Goal: Information Seeking & Learning: Learn about a topic

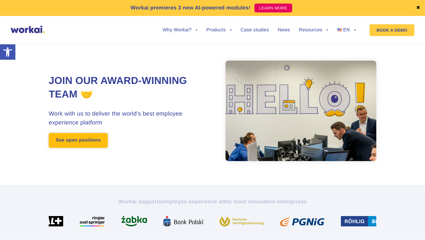
click at [68, 143] on link "See open positions" at bounding box center [78, 140] width 59 height 15
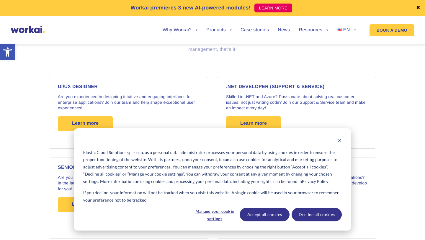
scroll to position [472, 0]
click at [339, 137] on div "Elastic Cloud Solutions sp. z o. o. as a personal data administrator processes …" at bounding box center [212, 179] width 277 height 102
click at [271, 213] on button "Accept all cookies" at bounding box center [265, 214] width 50 height 14
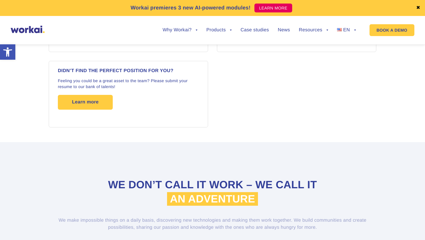
scroll to position [1201, 0]
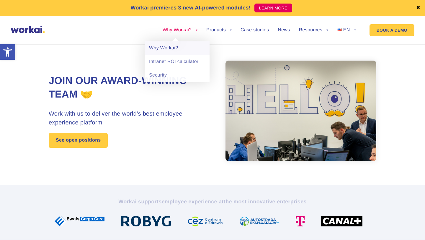
click at [175, 49] on link "Why Workai?" at bounding box center [177, 48] width 65 height 14
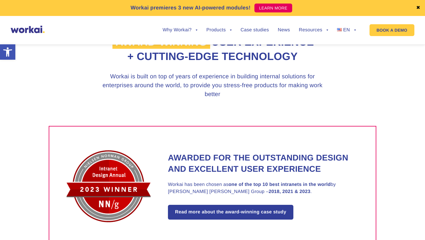
scroll to position [357, 0]
click at [148, 30] on div "Why Workai? back Why Workai? Intranet ROI calculator Security Products back Wor…" at bounding box center [255, 30] width 220 height 22
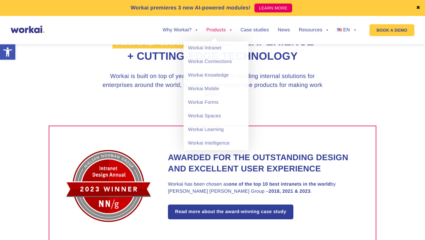
click at [230, 28] on link "Products" at bounding box center [218, 30] width 25 height 5
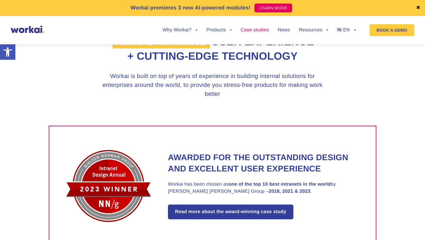
click at [256, 29] on link "Case studies" at bounding box center [255, 30] width 28 height 5
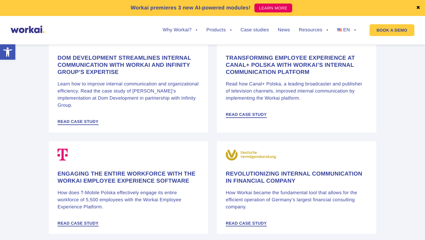
scroll to position [570, 0]
